Goal: Task Accomplishment & Management: Use online tool/utility

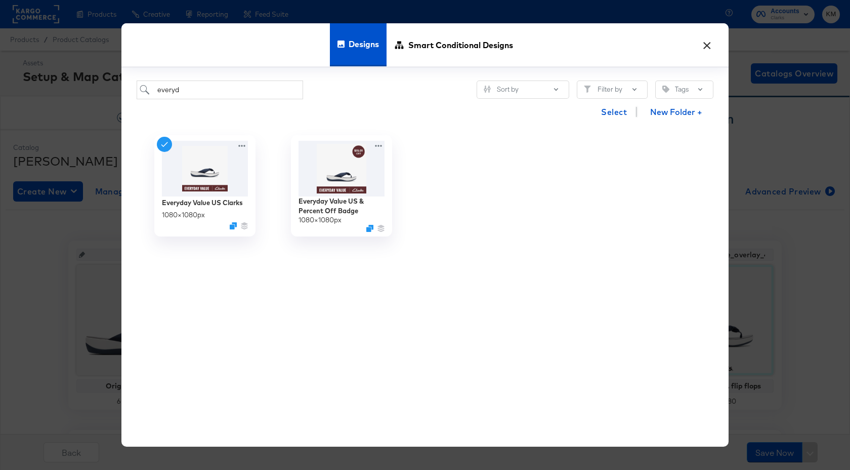
scroll to position [214, 0]
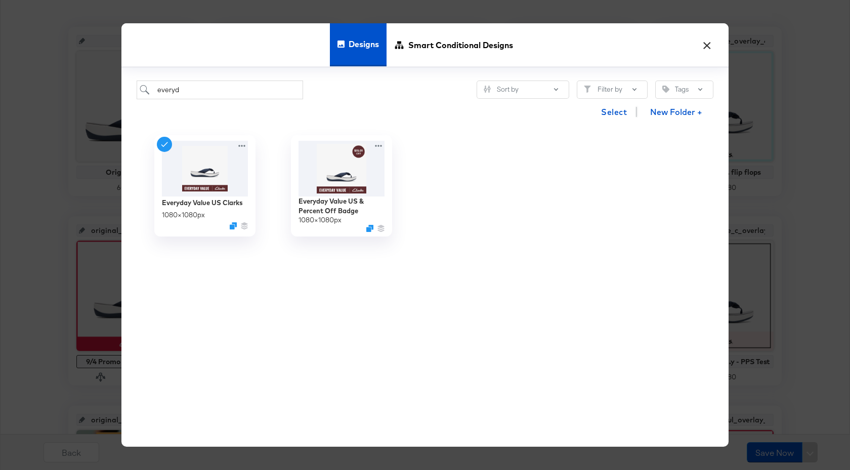
click at [707, 43] on button "×" at bounding box center [707, 42] width 18 height 18
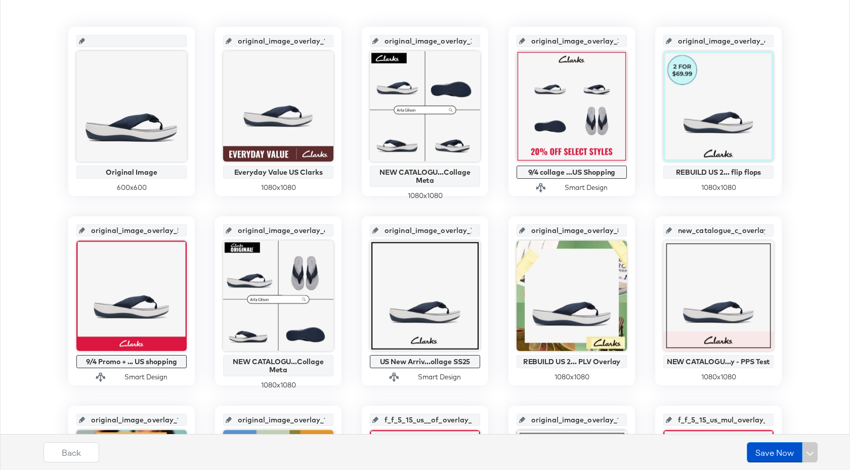
scroll to position [0, 0]
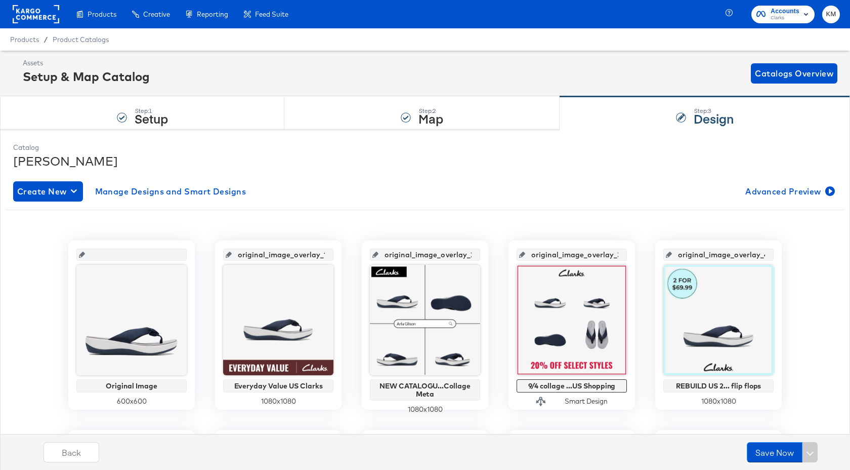
click at [29, 17] on rect at bounding box center [36, 14] width 47 height 18
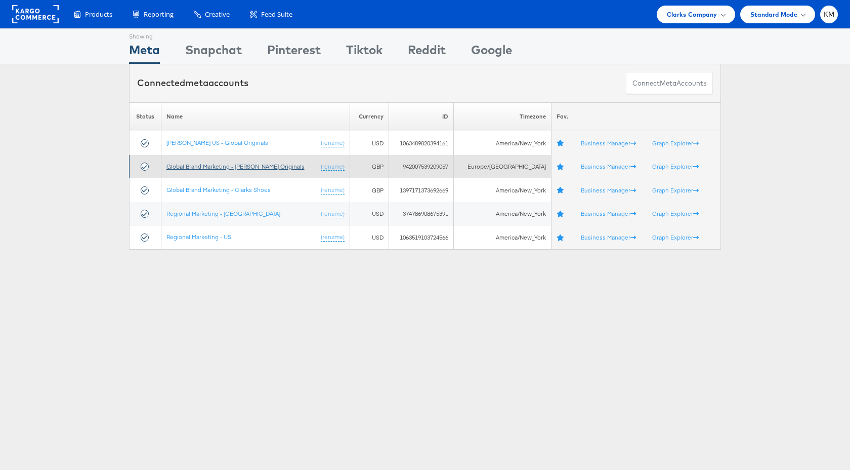
click at [270, 169] on link "Global Brand Marketing - [PERSON_NAME] Originals" at bounding box center [236, 166] width 138 height 8
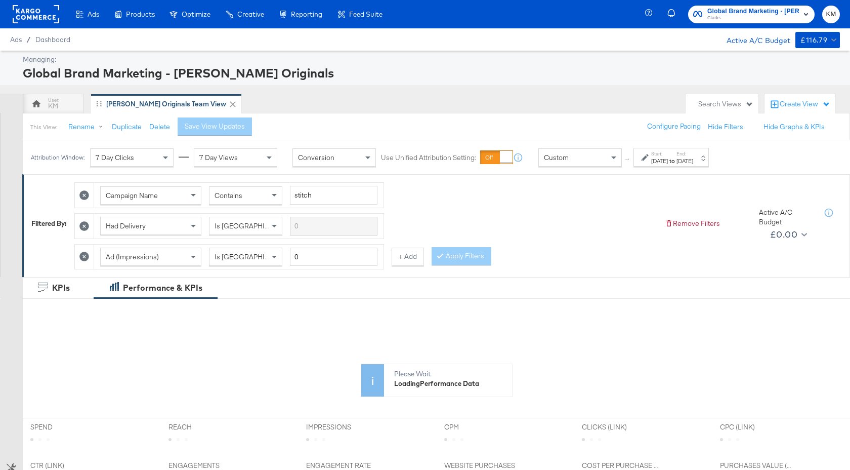
click at [668, 164] on div "Sep 1st 2025" at bounding box center [659, 161] width 17 height 8
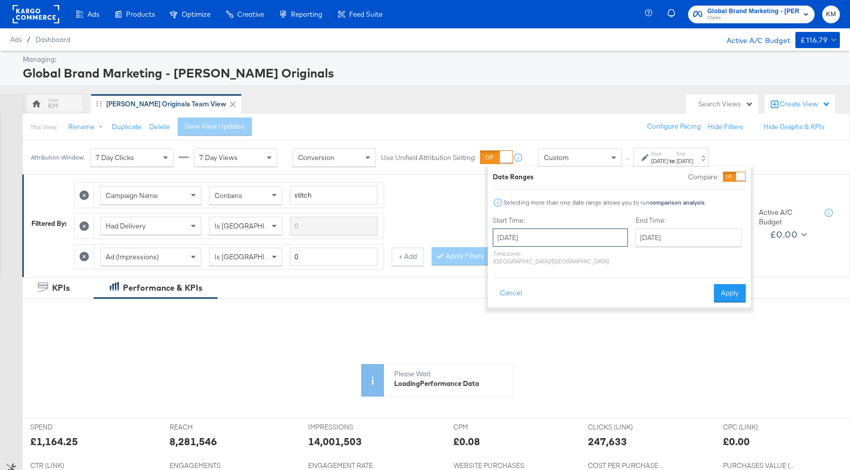
click at [576, 240] on input "September 1st 2025" at bounding box center [560, 237] width 135 height 18
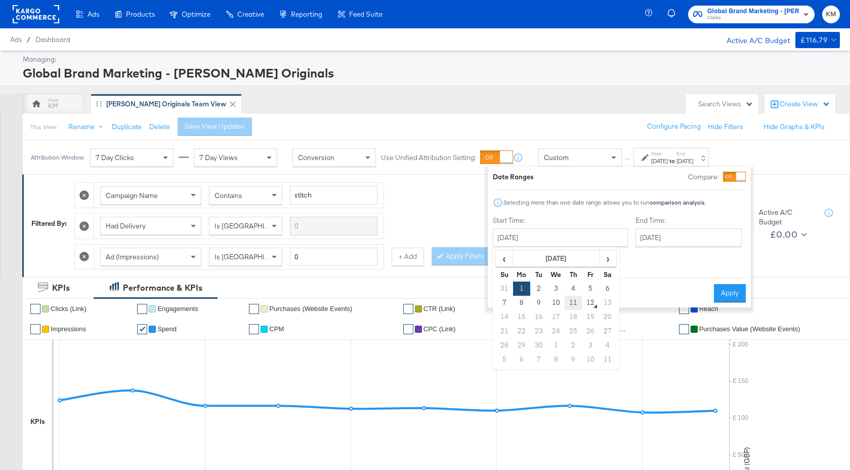
click at [571, 304] on td "11" at bounding box center [573, 303] width 17 height 14
type input "September 11th 2025"
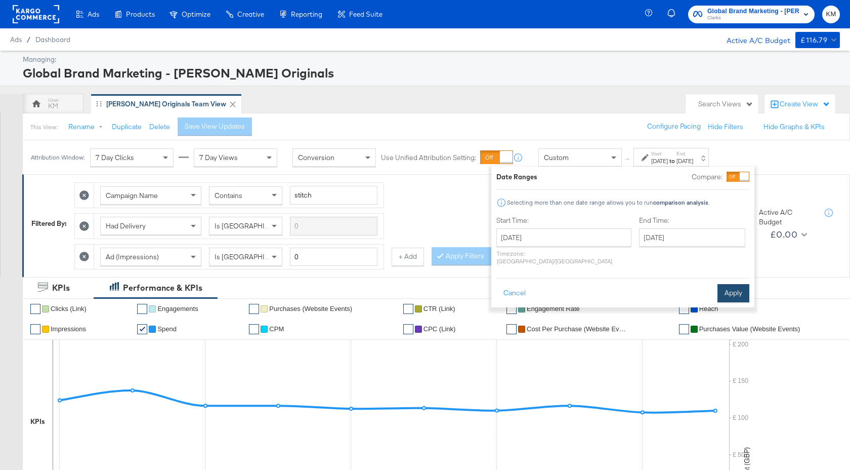
click at [731, 294] on button "Apply" at bounding box center [734, 293] width 32 height 18
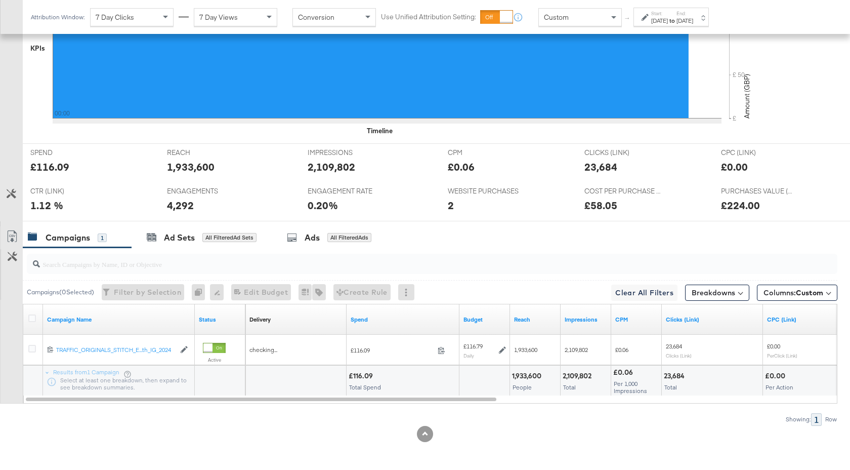
scroll to position [373, 0]
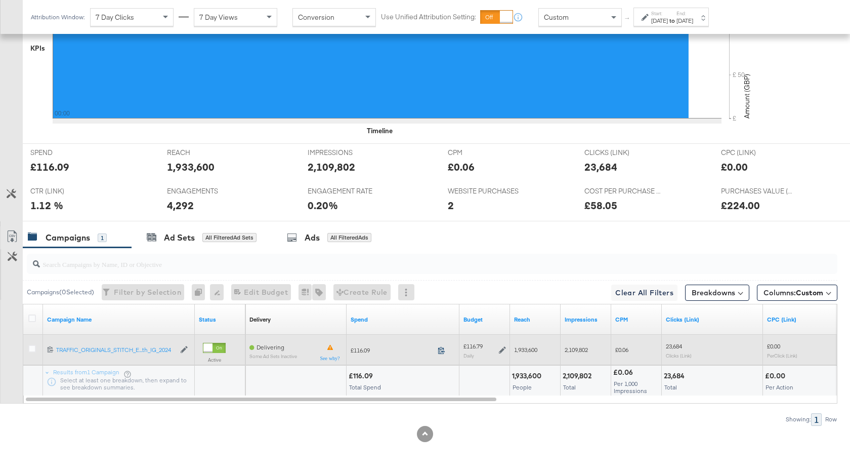
click at [440, 350] on icon at bounding box center [442, 350] width 8 height 8
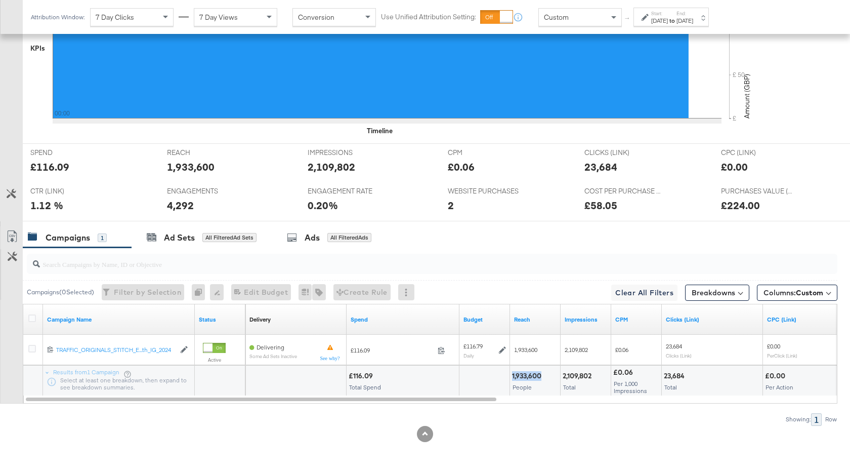
drag, startPoint x: 541, startPoint y: 375, endPoint x: 510, endPoint y: 376, distance: 31.4
click at [510, 376] on div "1,933,600 People" at bounding box center [535, 380] width 50 height 30
copy div "1,933,600"
drag, startPoint x: 594, startPoint y: 375, endPoint x: 564, endPoint y: 375, distance: 29.9
click at [564, 375] on div "2,109,802" at bounding box center [579, 376] width 32 height 10
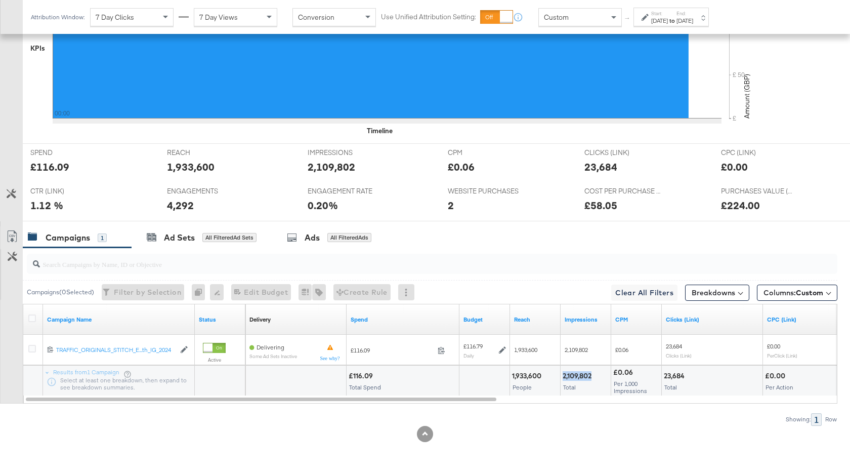
copy div "2,109,802"
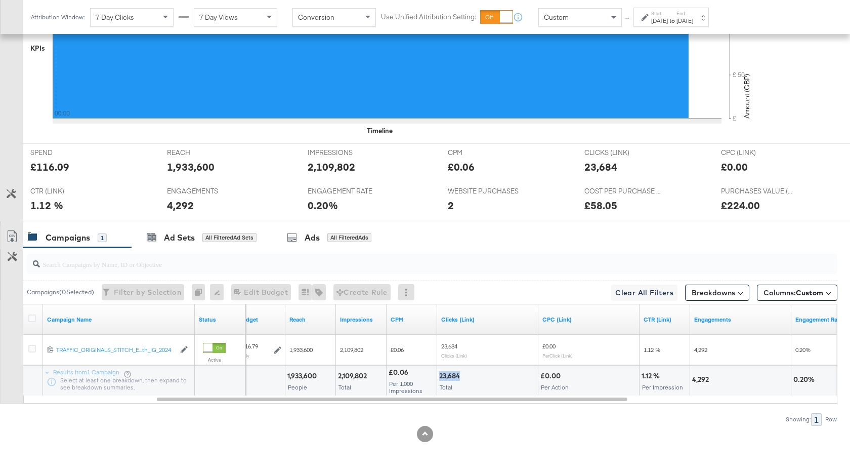
drag, startPoint x: 460, startPoint y: 376, endPoint x: 440, endPoint y: 376, distance: 19.7
click at [440, 376] on div "23,684" at bounding box center [451, 376] width 24 height 10
copy div "23,684"
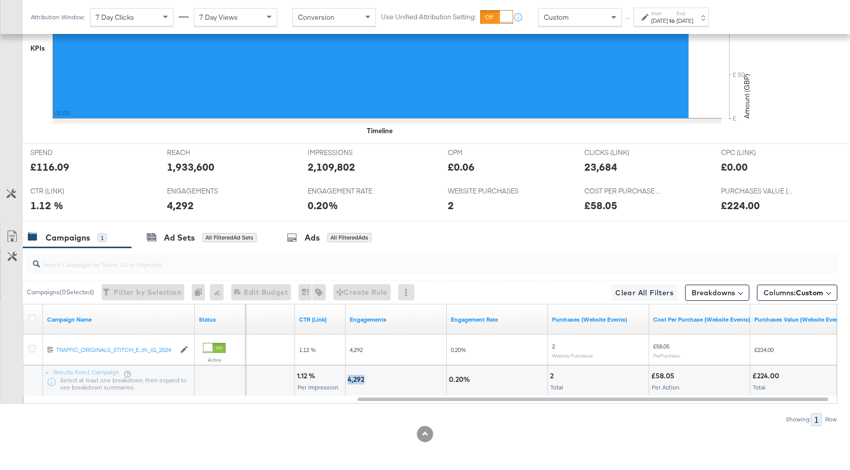
drag, startPoint x: 365, startPoint y: 381, endPoint x: 346, endPoint y: 380, distance: 18.7
click at [346, 380] on div "4,292" at bounding box center [396, 380] width 101 height 30
copy div "4,292"
